Goal: Task Accomplishment & Management: Manage account settings

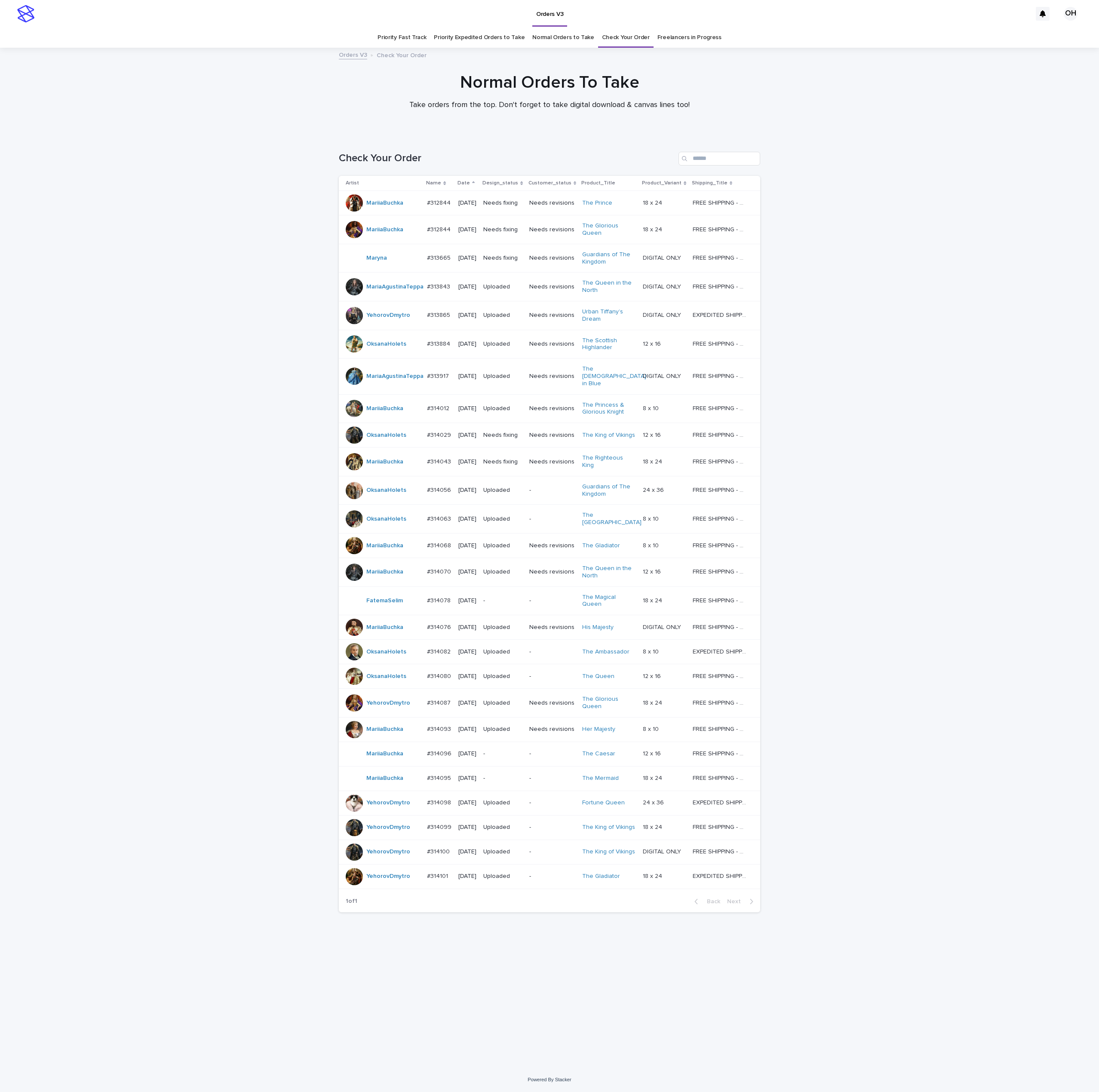
click at [346, 886] on div at bounding box center [354, 877] width 17 height 17
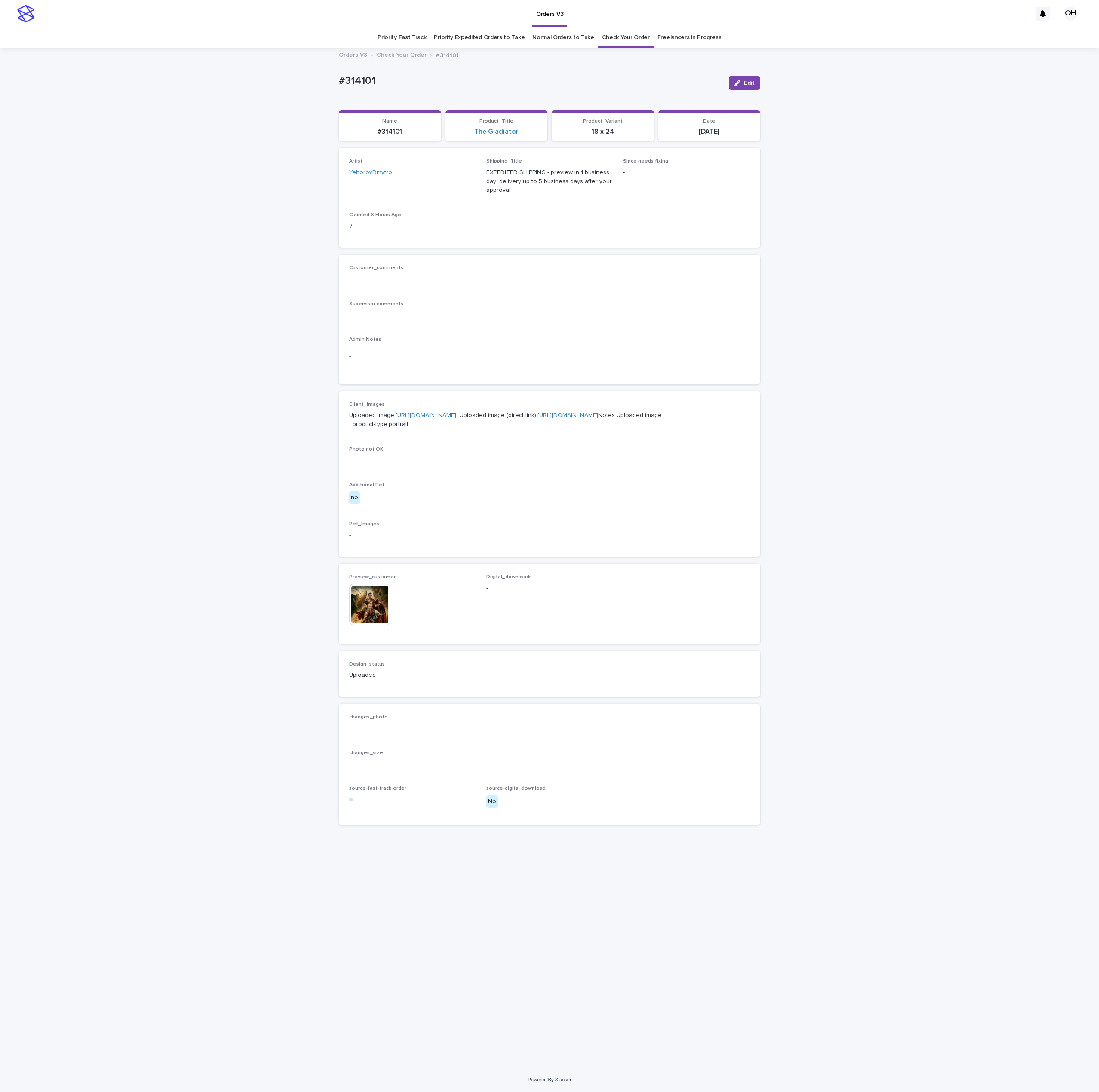
click at [387, 625] on img at bounding box center [370, 605] width 41 height 41
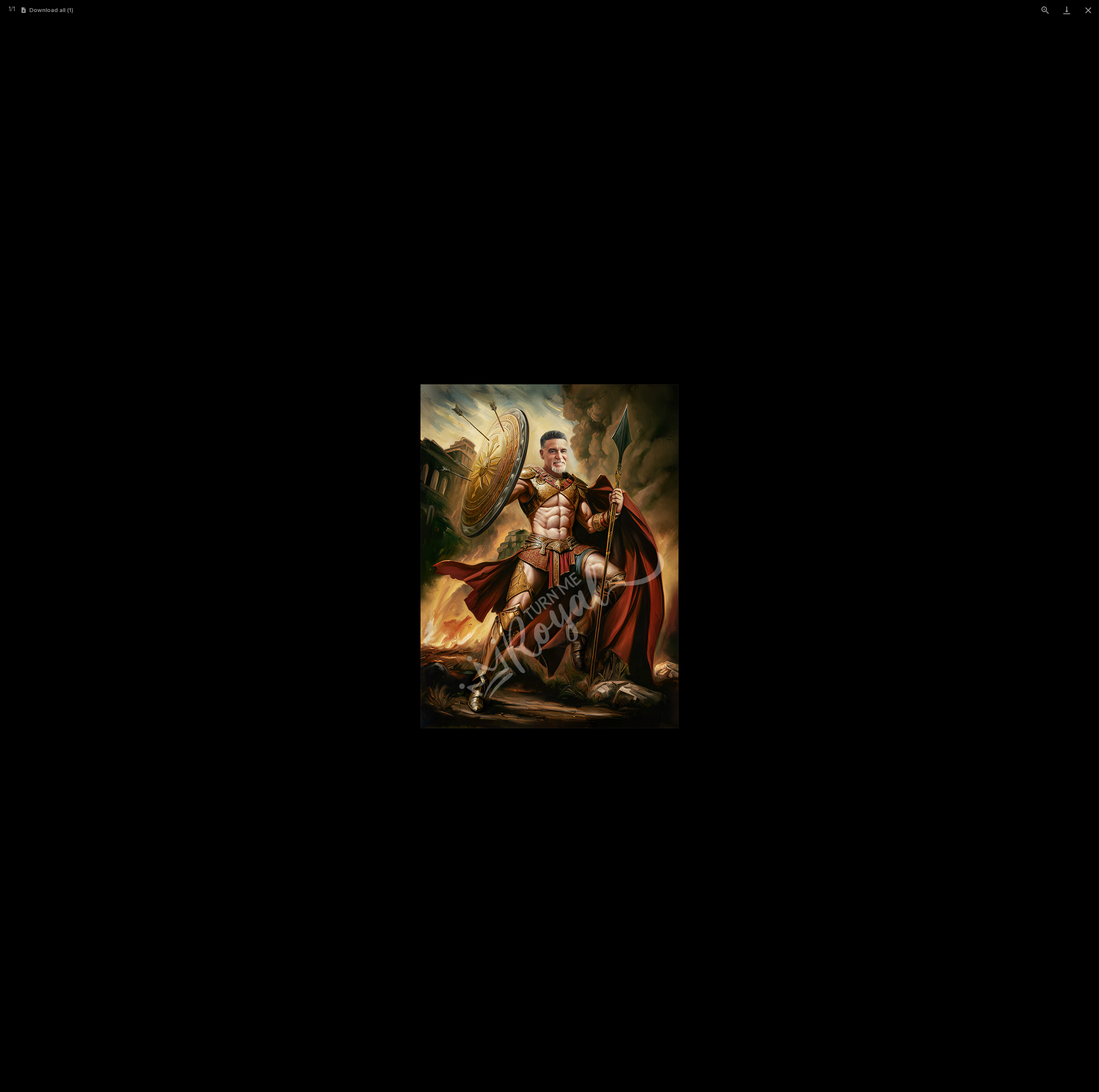
click at [842, 345] on picture at bounding box center [550, 556] width 1099 height 1072
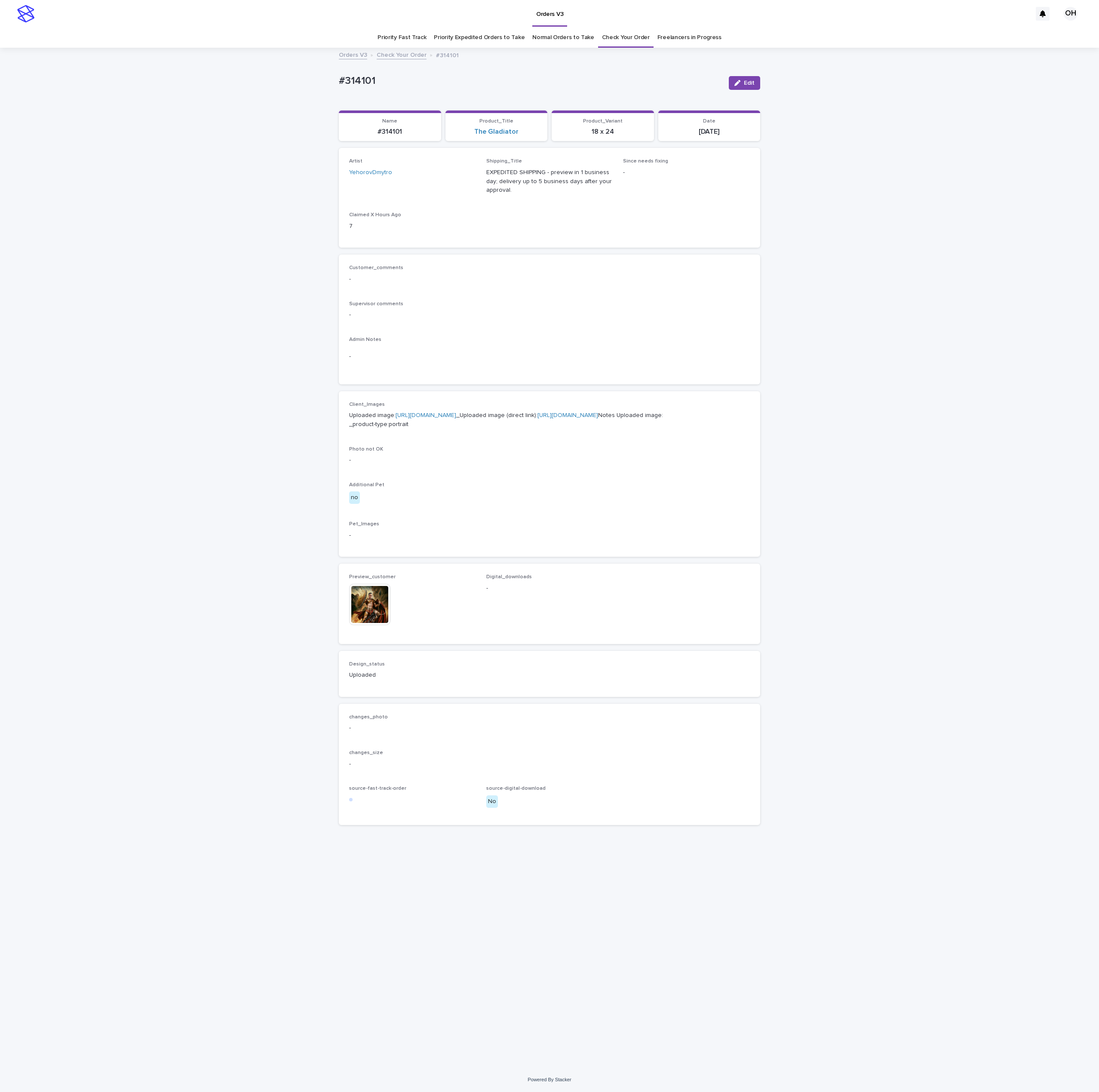
click at [422, 418] on link "[URL][DOMAIN_NAME]" at bounding box center [426, 415] width 61 height 6
click at [370, 625] on img at bounding box center [370, 605] width 41 height 41
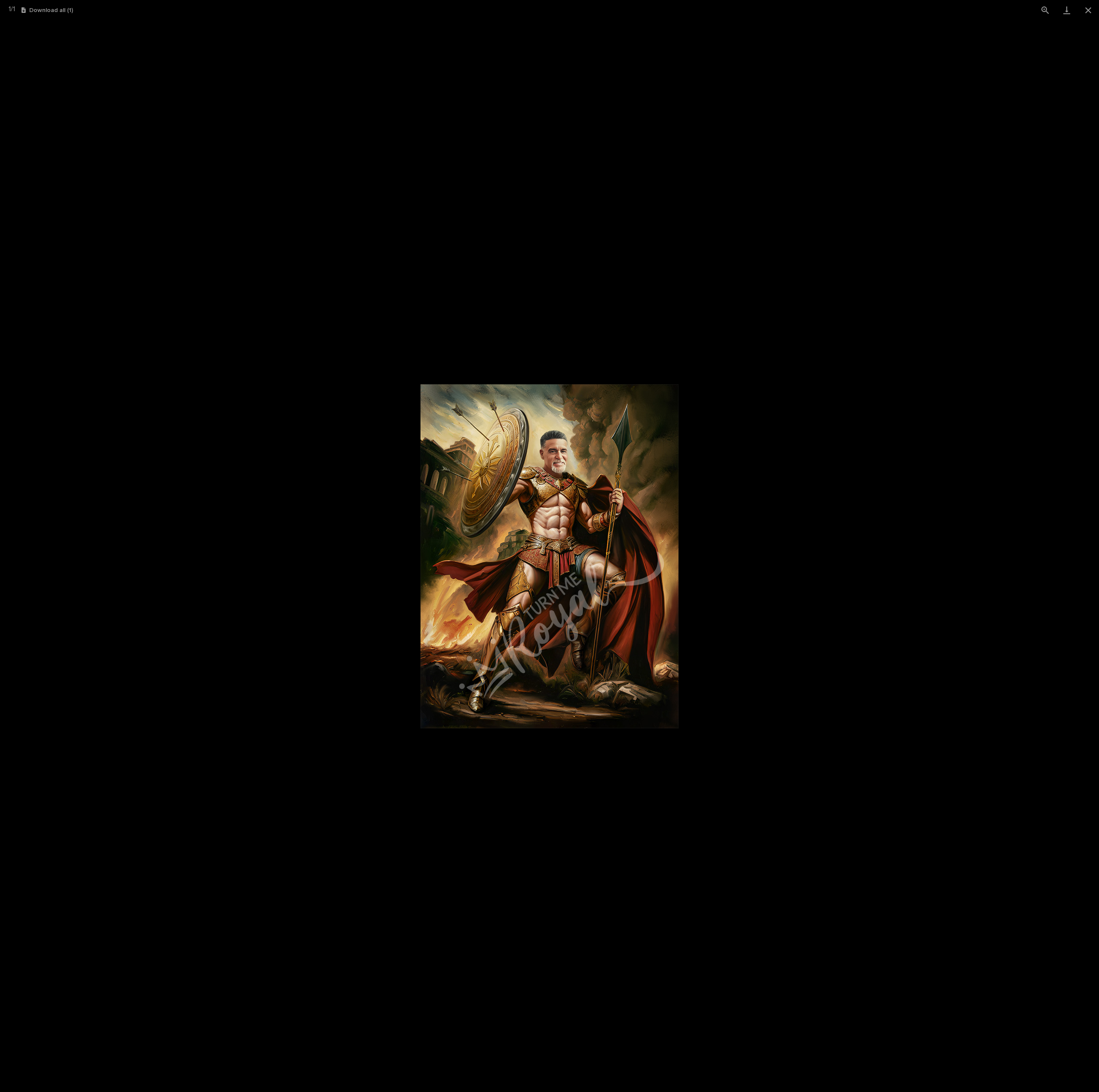
drag, startPoint x: 236, startPoint y: 116, endPoint x: 188, endPoint y: 106, distance: 49.0
click at [233, 117] on picture at bounding box center [550, 556] width 1099 height 1072
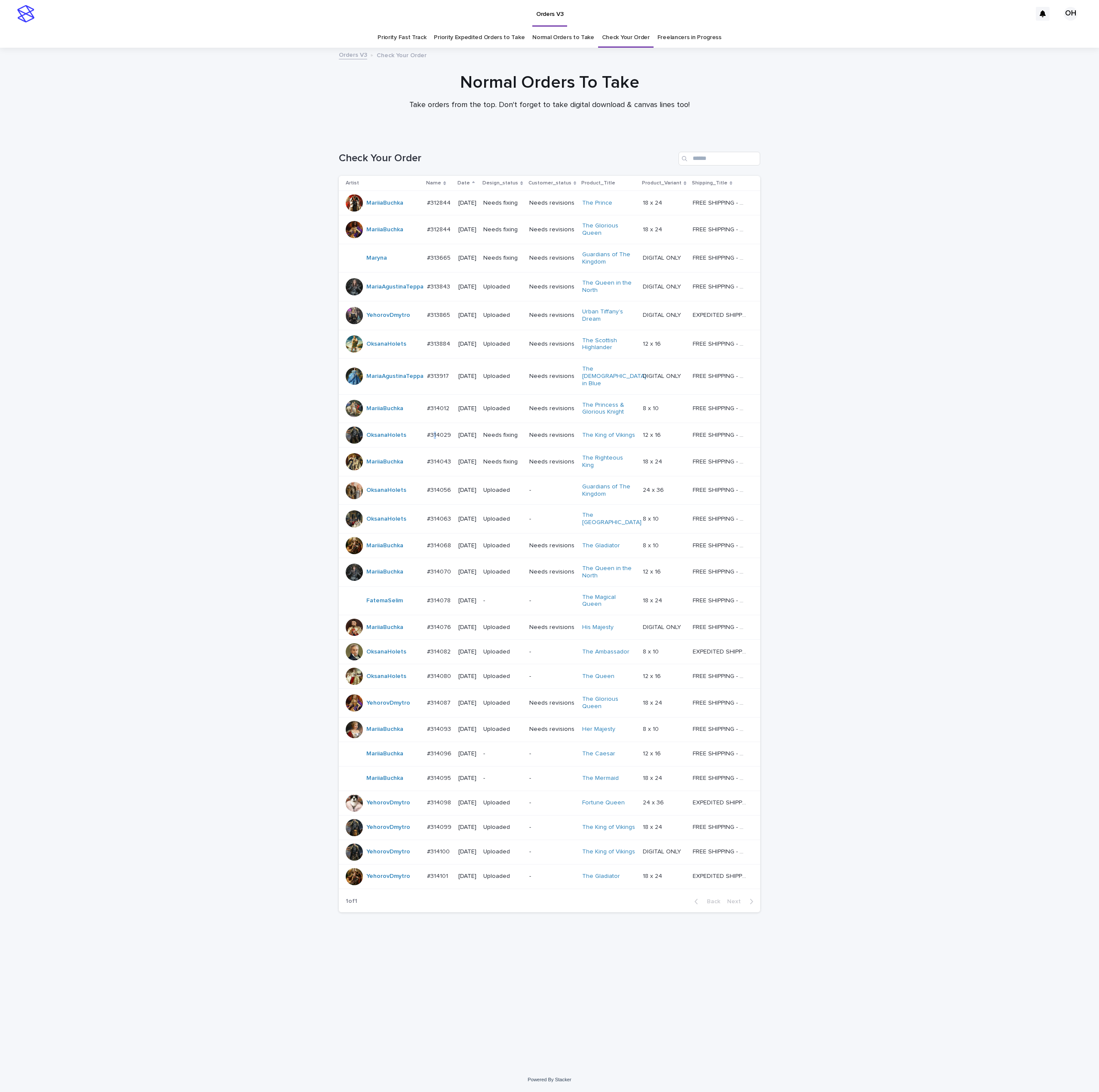
click at [435, 430] on p "#314029" at bounding box center [440, 434] width 26 height 9
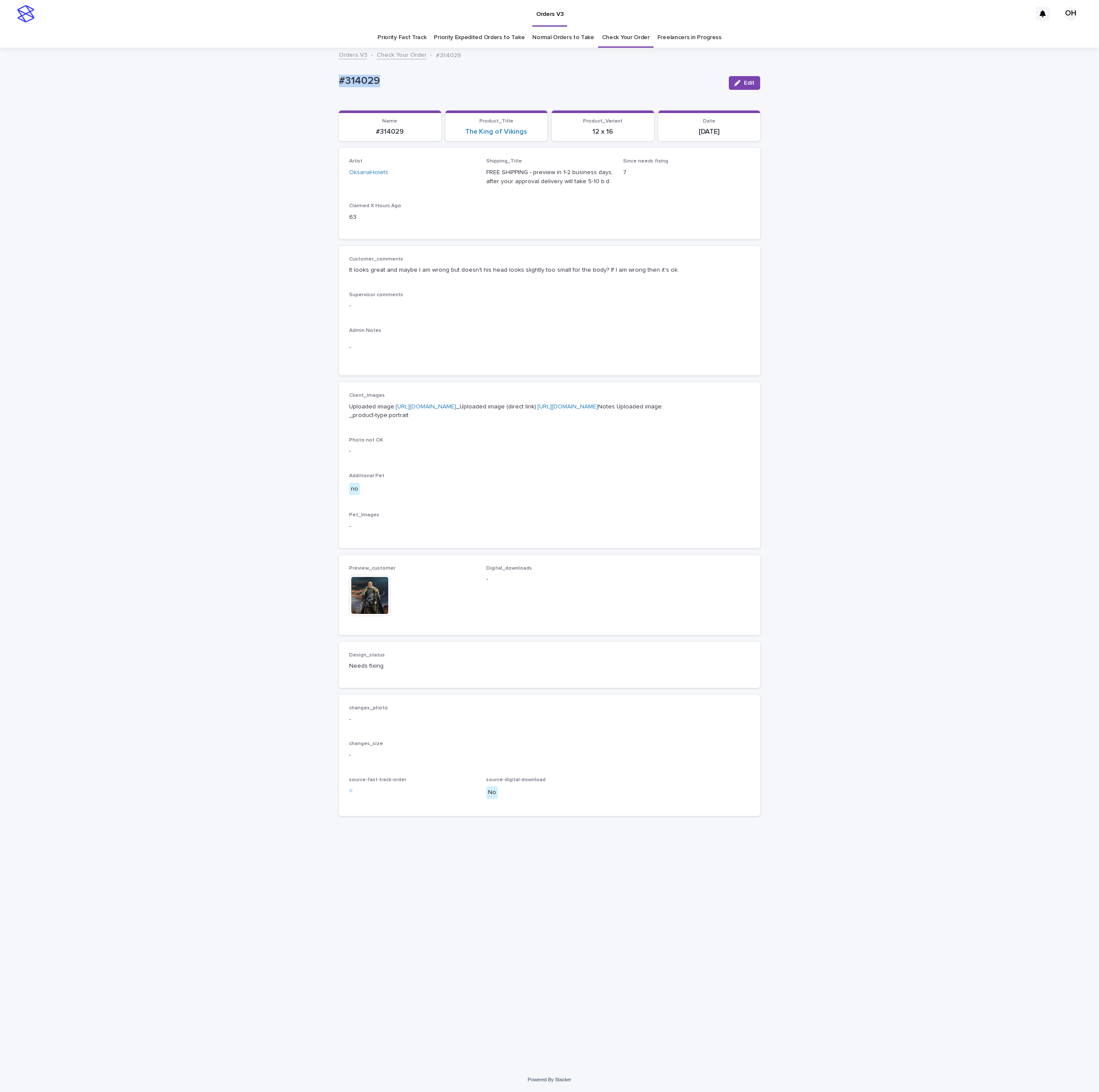
drag, startPoint x: 329, startPoint y: 78, endPoint x: 275, endPoint y: 69, distance: 54.7
click at [250, 72] on div "Loading... Saving… Loading... Saving… #314029 Edit #314029 Edit Sorry, there wa…" at bounding box center [550, 558] width 1099 height 1019
drag, startPoint x: 874, startPoint y: 122, endPoint x: 871, endPoint y: 91, distance: 31.1
click at [873, 122] on div "Loading... Saving… Loading... Saving… #314029 Edit #314029 Edit Sorry, there wa…" at bounding box center [550, 558] width 1099 height 1019
click at [750, 80] on span "Edit" at bounding box center [749, 83] width 11 height 6
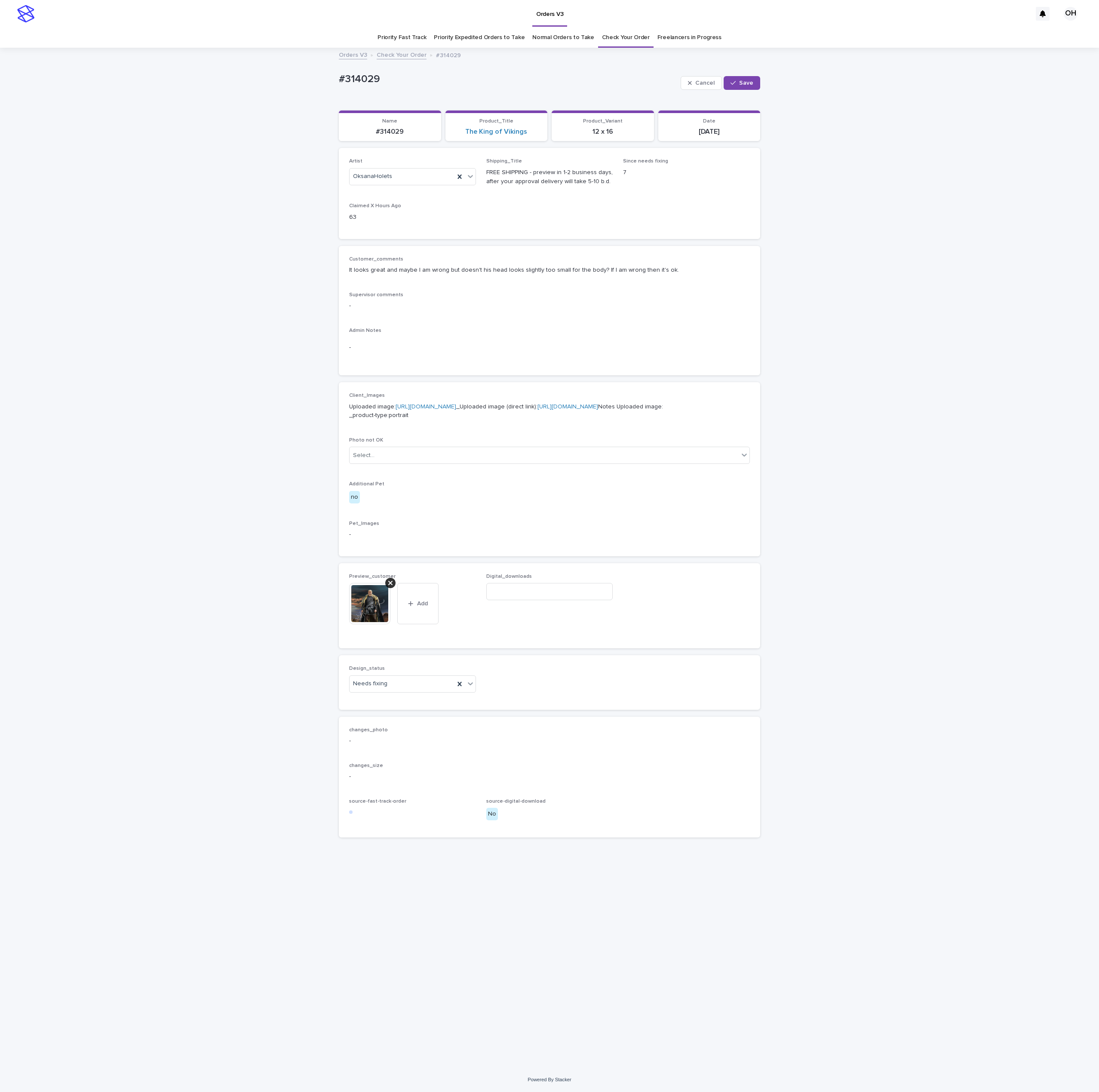
click at [387, 579] on span "Preview_customer" at bounding box center [372, 577] width 47 height 5
click at [390, 586] on icon at bounding box center [390, 583] width 5 height 7
drag, startPoint x: 379, startPoint y: 636, endPoint x: 370, endPoint y: 643, distance: 11.4
click at [378, 593] on span "Add" at bounding box center [374, 590] width 11 height 6
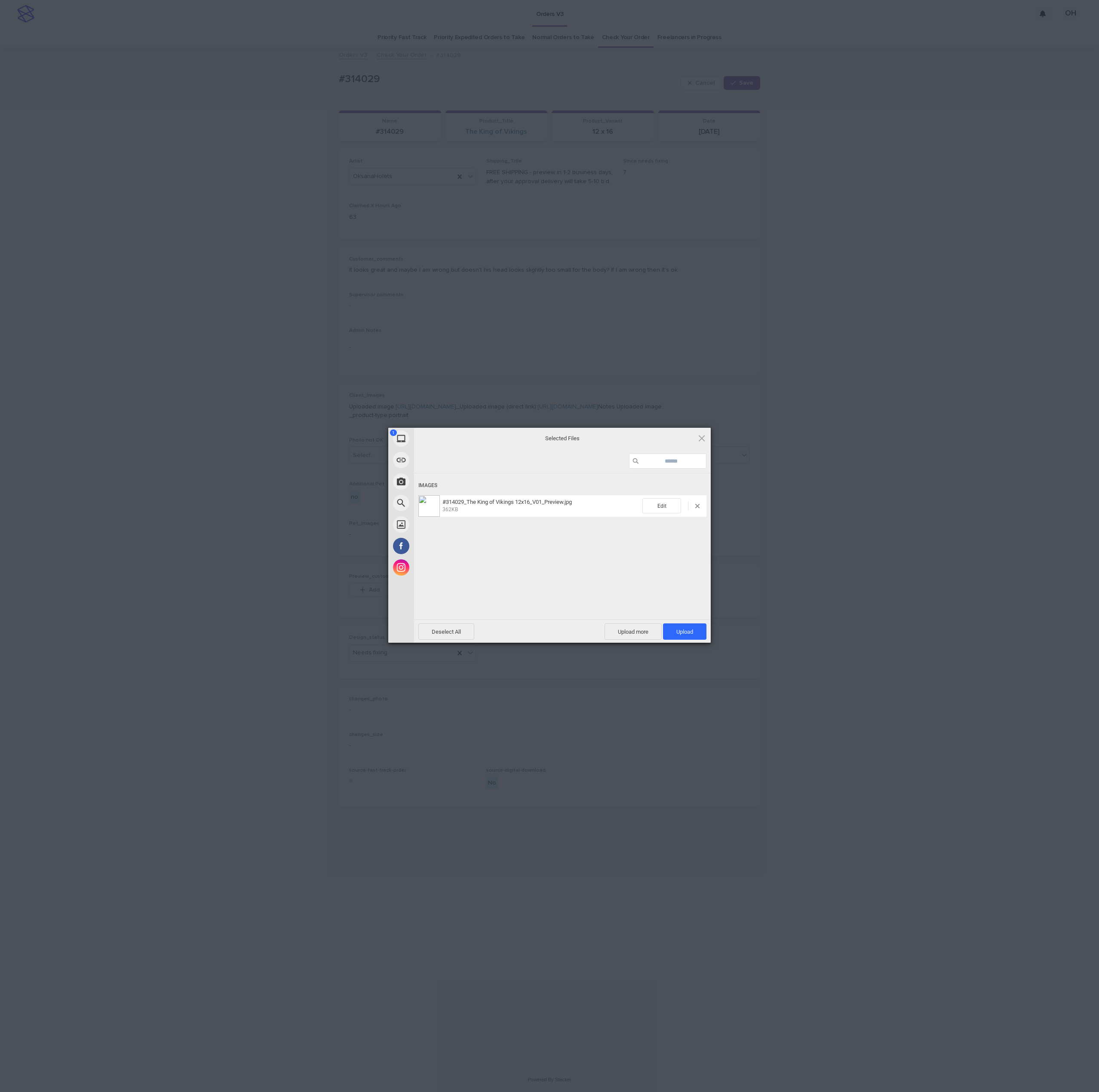
click at [690, 622] on div "Deselect All Upload more Upload 1" at bounding box center [562, 631] width 297 height 23
click at [694, 632] on span "Upload 1" at bounding box center [685, 631] width 43 height 16
drag, startPoint x: 981, startPoint y: 598, endPoint x: 959, endPoint y: 625, distance: 34.8
click at [979, 598] on div "My Device Link (URL) Take Photo Web Search Unsplash Facebook Instagram Uploaded…" at bounding box center [550, 546] width 1099 height 1092
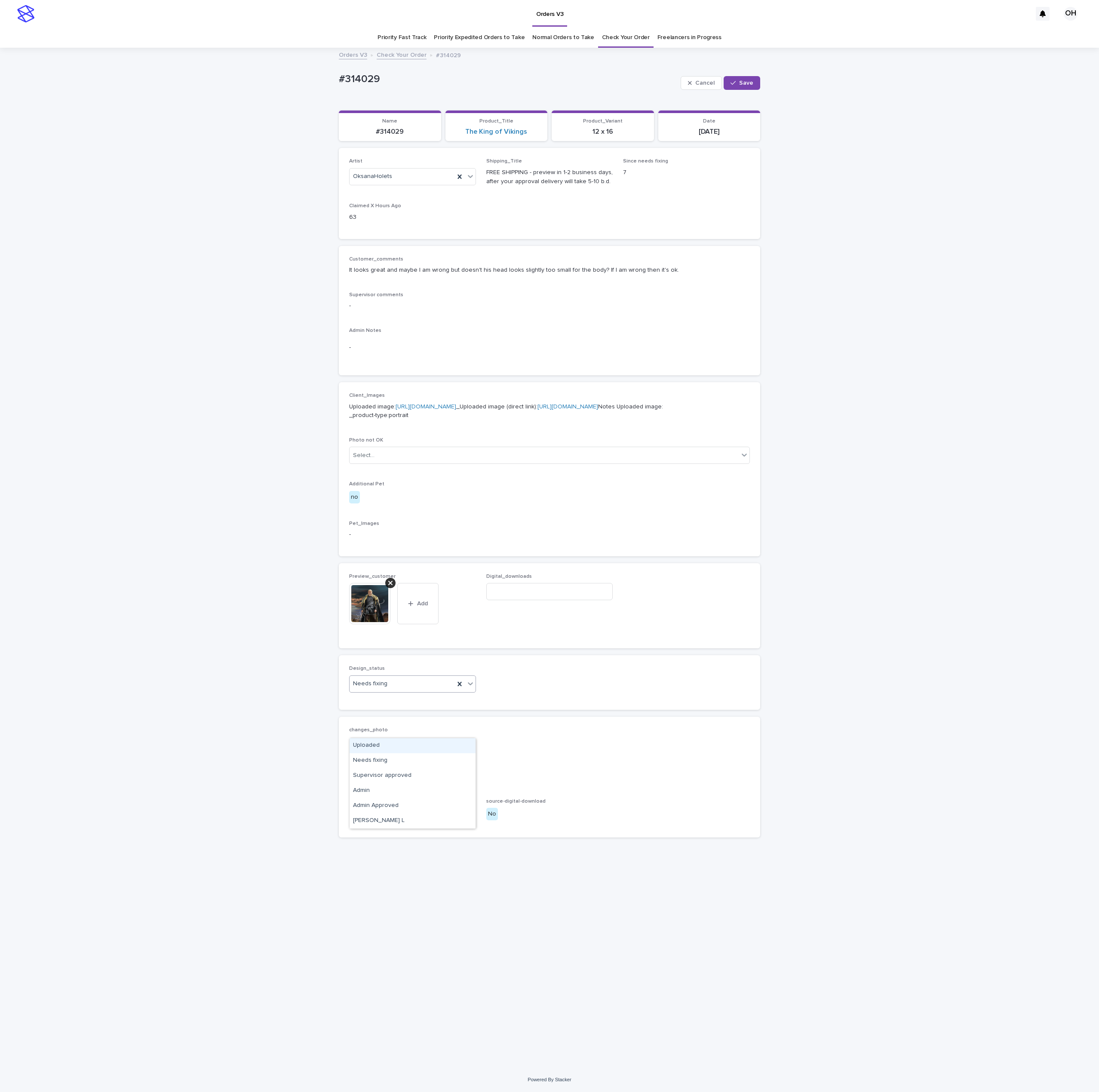
click at [389, 750] on div "Uploaded" at bounding box center [412, 745] width 126 height 15
click at [737, 76] on button "Save" at bounding box center [742, 83] width 37 height 14
drag, startPoint x: 416, startPoint y: 85, endPoint x: 328, endPoint y: 78, distance: 88.3
click at [326, 78] on div "Loading... Saving… Loading... Saving… #314029 Edit #314029 Edit Sorry, there wa…" at bounding box center [550, 558] width 1099 height 1019
copy p "#314029"
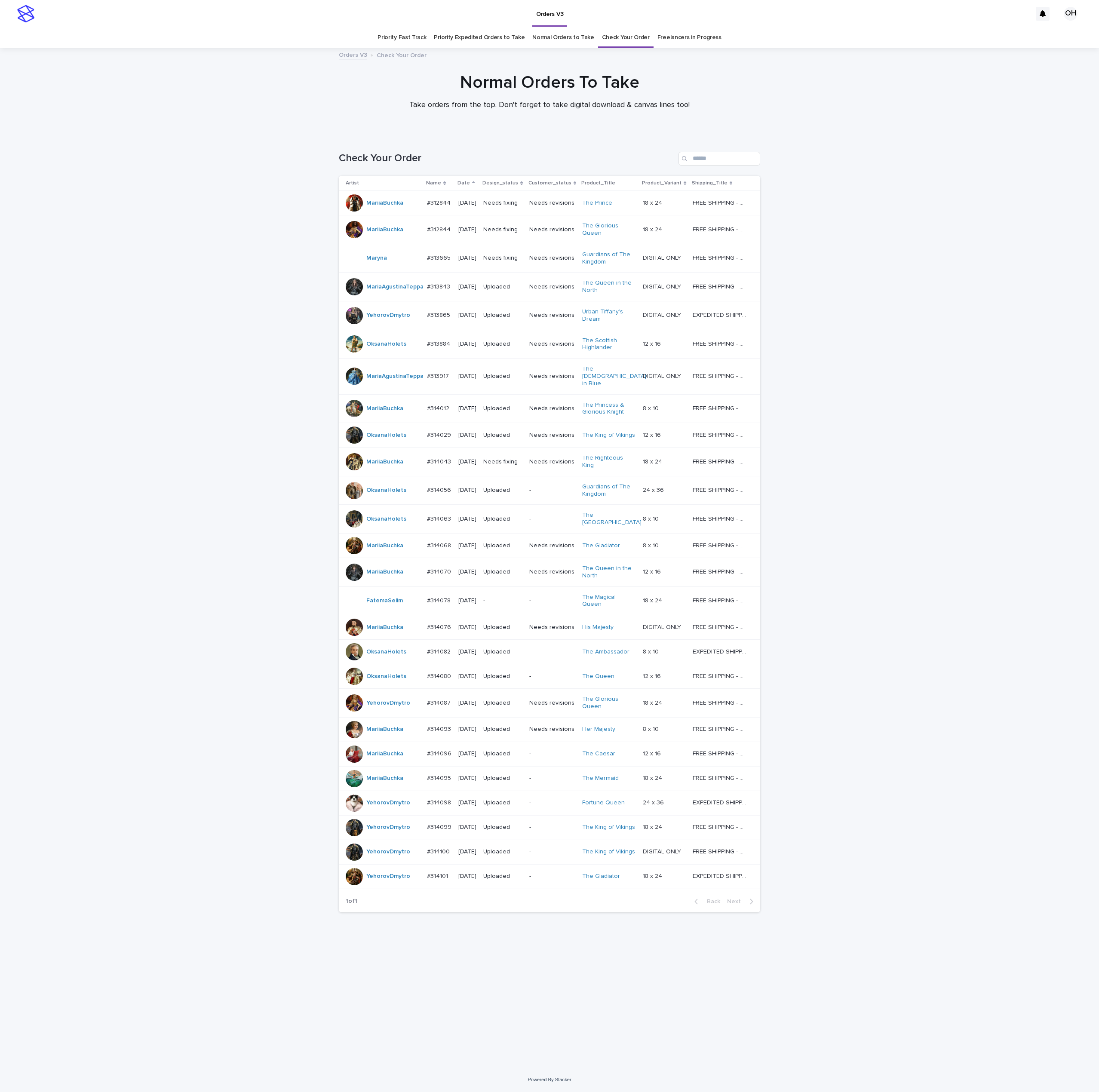
click at [442, 204] on p "#312844" at bounding box center [439, 202] width 25 height 9
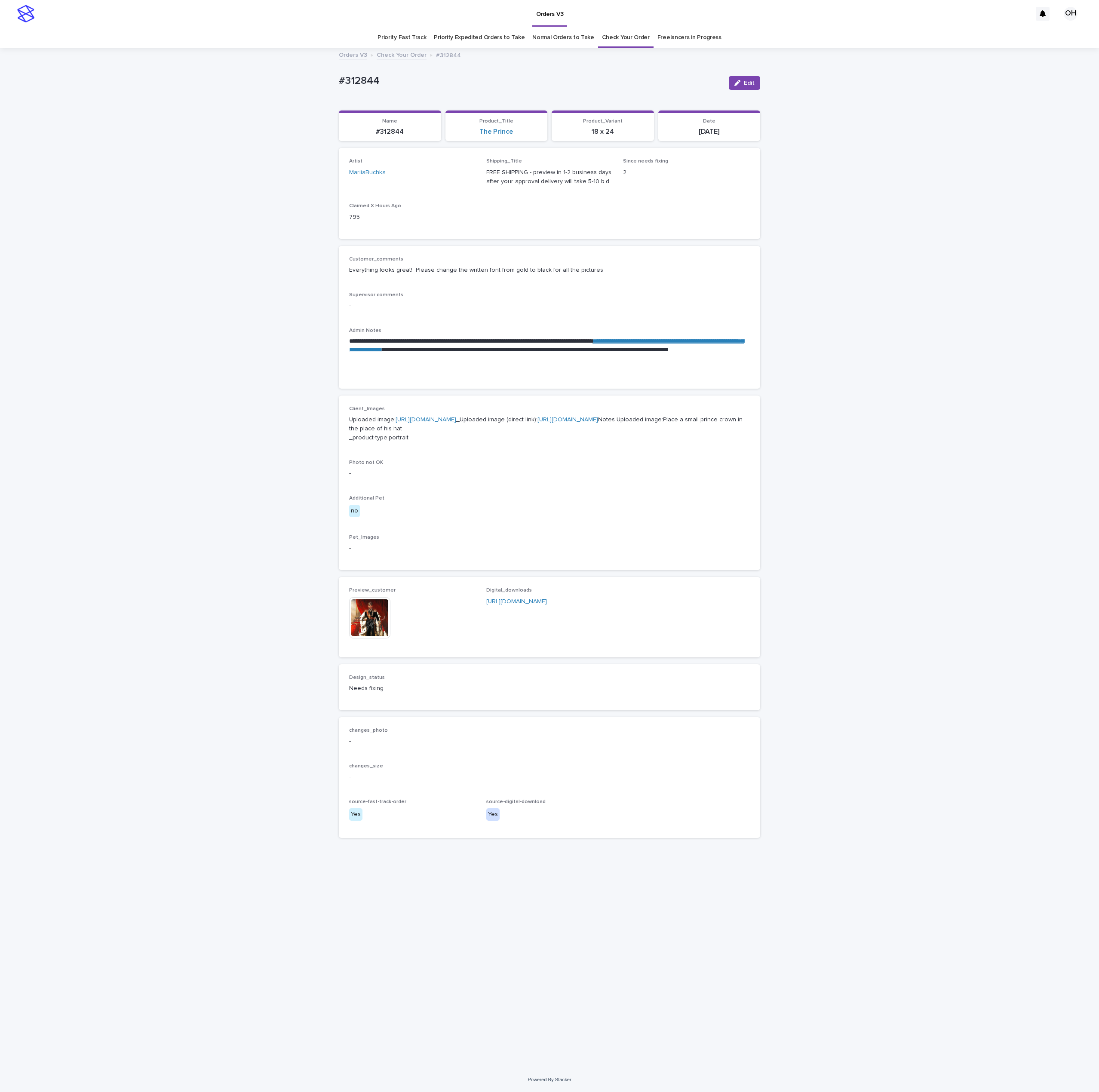
click at [369, 639] on img at bounding box center [370, 618] width 41 height 41
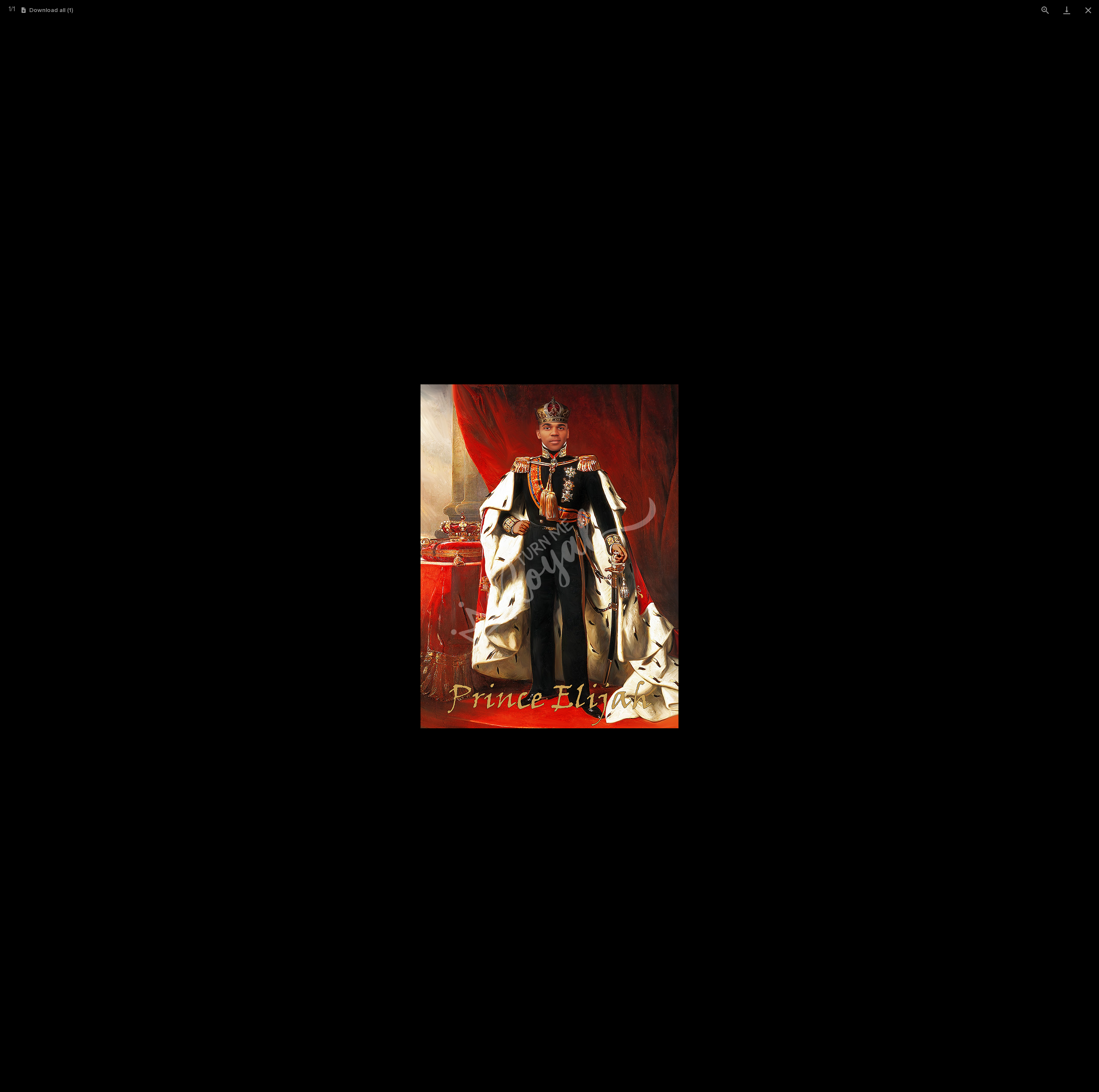
click at [1069, 616] on picture at bounding box center [550, 556] width 1099 height 1072
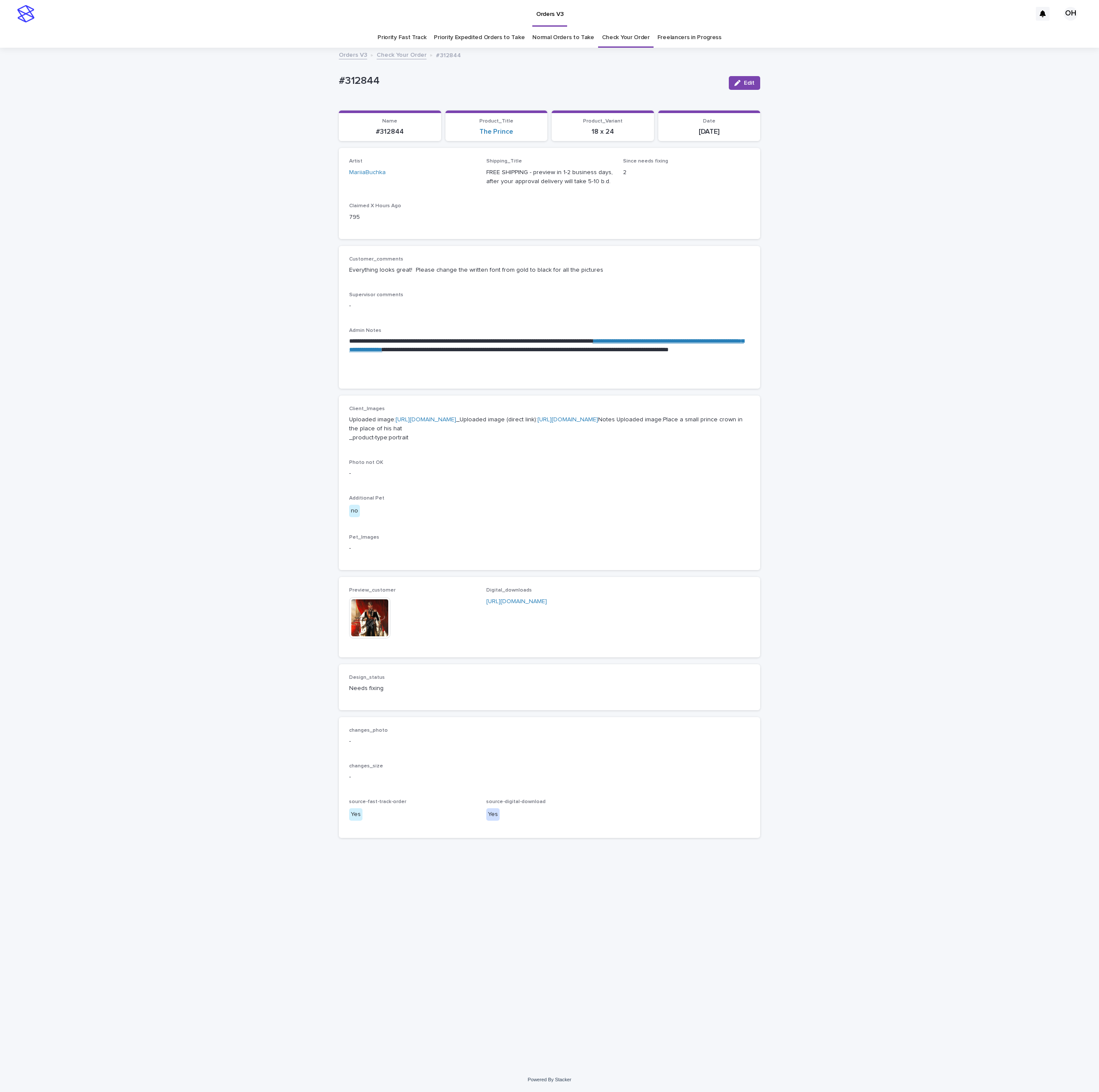
click at [370, 639] on img at bounding box center [370, 618] width 41 height 41
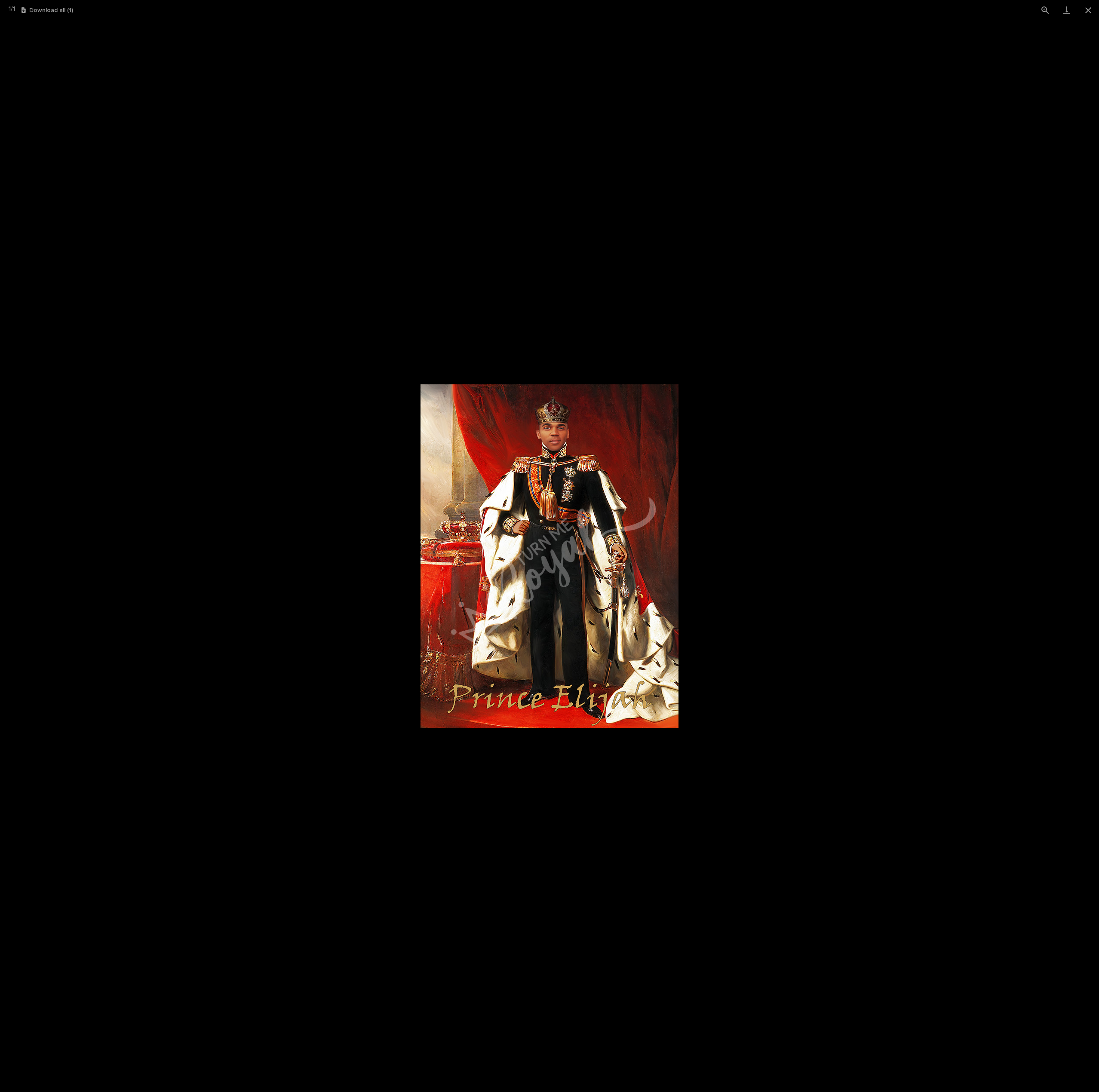
click at [819, 581] on picture at bounding box center [550, 556] width 1099 height 1072
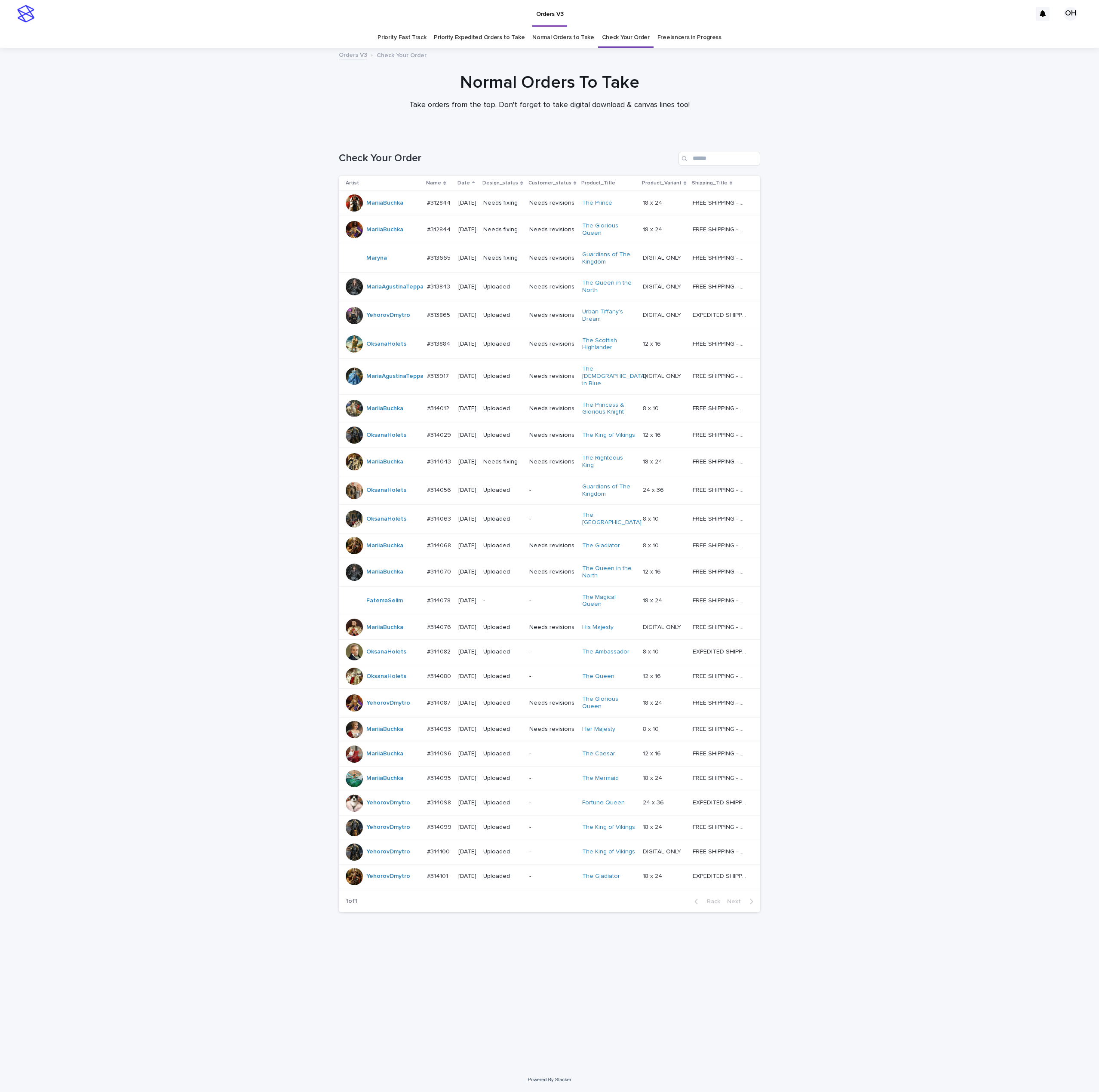
click at [436, 231] on p "#312844" at bounding box center [439, 229] width 25 height 9
click at [444, 348] on p "#313884" at bounding box center [439, 343] width 25 height 9
